Goal: Task Accomplishment & Management: Use online tool/utility

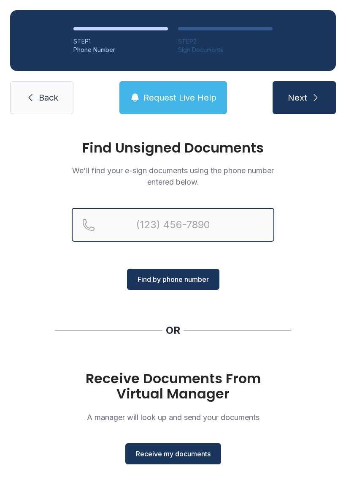
click at [176, 223] on input "Reservation phone number" at bounding box center [173, 225] width 203 height 34
click at [304, 98] on button "Next" at bounding box center [304, 97] width 63 height 33
type input "[PHONE_NUMBER]"
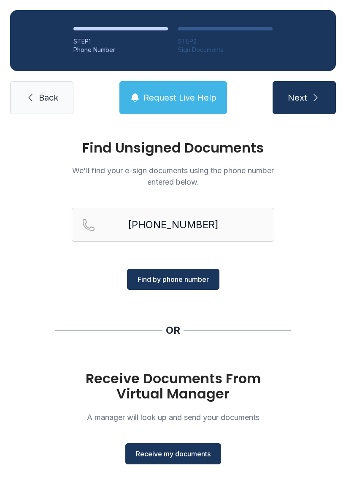
click at [187, 277] on span "Find by phone number" at bounding box center [173, 279] width 71 height 10
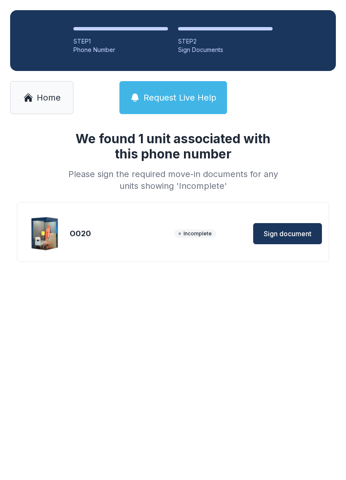
click at [291, 237] on span "Sign document" at bounding box center [288, 234] width 48 height 10
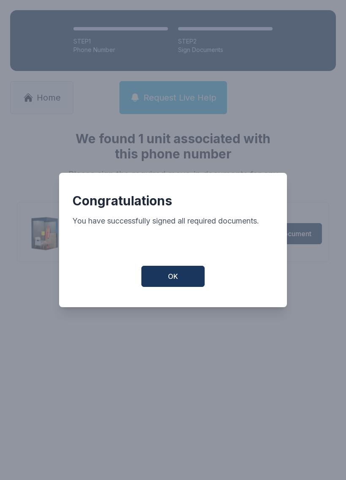
click at [183, 279] on button "OK" at bounding box center [172, 276] width 63 height 21
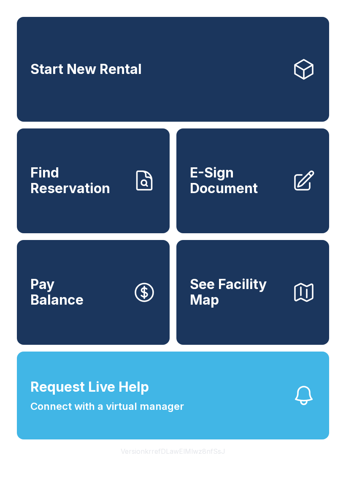
click at [248, 212] on link "E-Sign Document" at bounding box center [253, 180] width 153 height 105
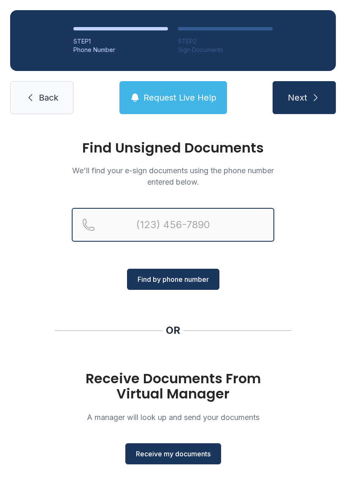
click at [200, 219] on input "Reservation phone number" at bounding box center [173, 225] width 203 height 34
type input "("
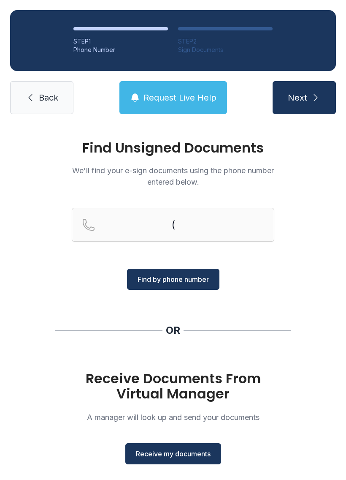
click at [42, 98] on span "Back" at bounding box center [48, 98] width 19 height 12
